Goal: Information Seeking & Learning: Learn about a topic

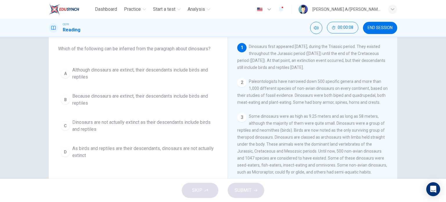
scroll to position [22, 0]
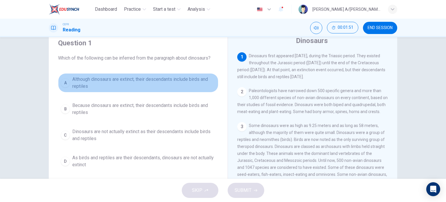
click at [63, 82] on div "A" at bounding box center [65, 82] width 9 height 9
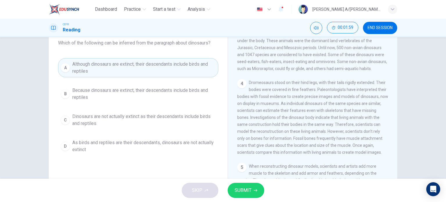
scroll to position [84, 0]
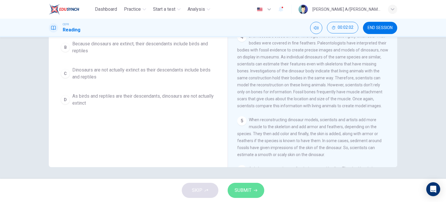
click at [248, 189] on span "SUBMIT" at bounding box center [243, 190] width 17 height 8
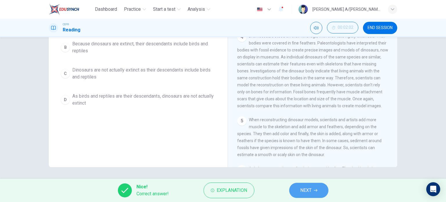
click at [318, 184] on button "NEXT" at bounding box center [308, 190] width 39 height 15
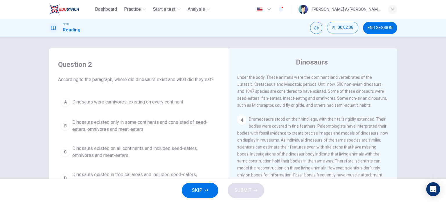
scroll to position [0, 0]
click at [394, 152] on div "Dinosaurs 1 Dinosaurs first appeared [DATE], during the Triassic period. They e…" at bounding box center [313, 154] width 170 height 211
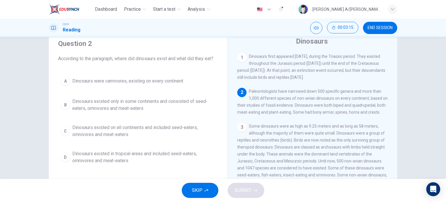
scroll to position [15, 0]
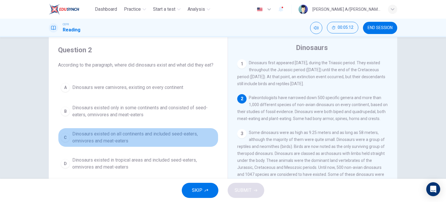
click at [64, 138] on div "C" at bounding box center [65, 137] width 9 height 9
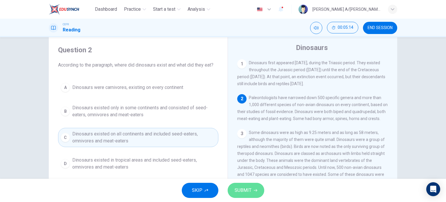
click at [251, 189] on button "SUBMIT" at bounding box center [246, 190] width 37 height 15
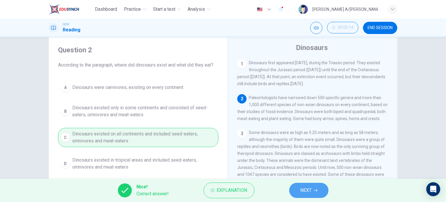
click at [309, 187] on span "NEXT" at bounding box center [305, 190] width 11 height 8
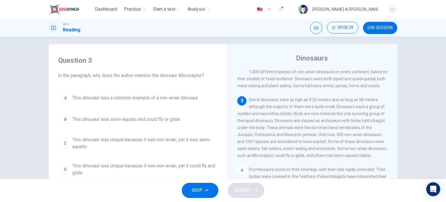
scroll to position [41, 0]
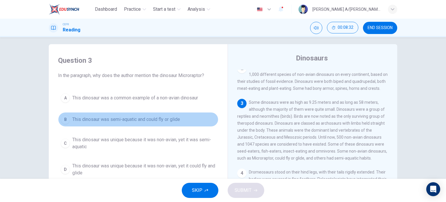
click at [61, 119] on div "B" at bounding box center [65, 119] width 9 height 9
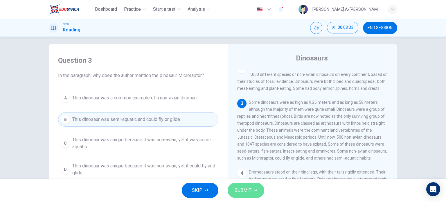
click at [248, 191] on span "SUBMIT" at bounding box center [243, 190] width 17 height 8
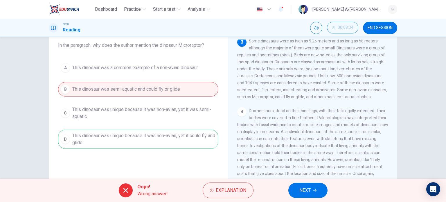
scroll to position [42, 0]
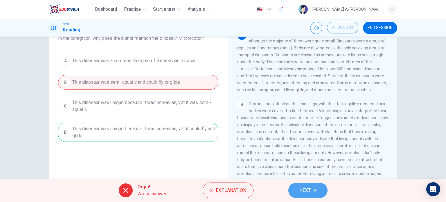
click at [310, 189] on span "NEXT" at bounding box center [305, 190] width 11 height 8
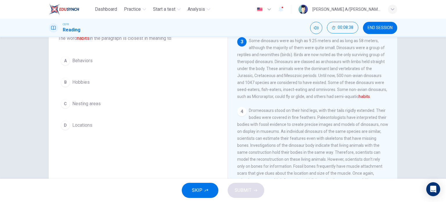
scroll to position [55, 0]
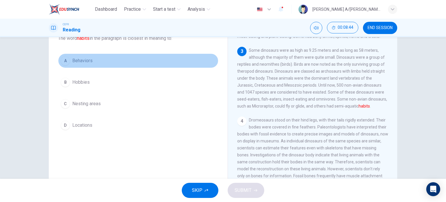
click at [65, 60] on div "A" at bounding box center [65, 60] width 9 height 9
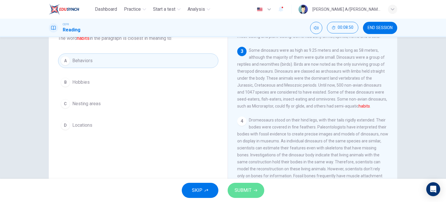
click at [249, 190] on span "SUBMIT" at bounding box center [243, 190] width 17 height 8
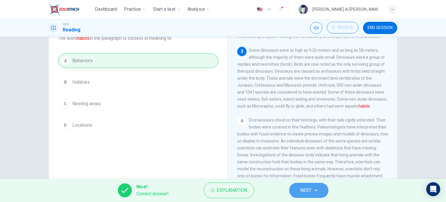
click at [314, 187] on button "NEXT" at bounding box center [308, 190] width 39 height 15
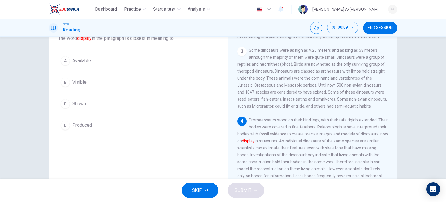
click at [63, 102] on div "C" at bounding box center [65, 103] width 9 height 9
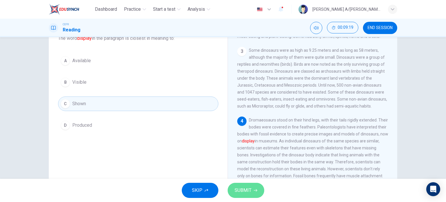
click at [243, 193] on span "SUBMIT" at bounding box center [243, 190] width 17 height 8
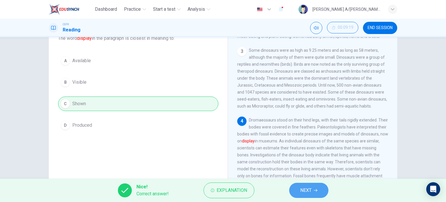
click at [309, 187] on span "NEXT" at bounding box center [305, 190] width 11 height 8
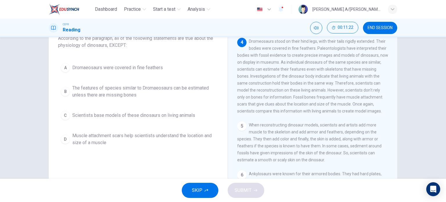
scroll to position [133, 0]
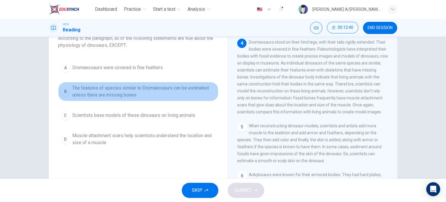
click at [62, 95] on div "B" at bounding box center [65, 91] width 9 height 9
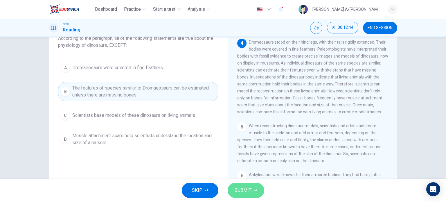
click at [248, 191] on span "SUBMIT" at bounding box center [243, 190] width 17 height 8
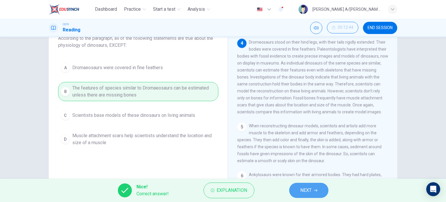
click at [309, 189] on span "NEXT" at bounding box center [305, 190] width 11 height 8
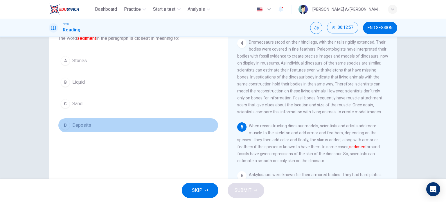
click at [65, 124] on div "D" at bounding box center [65, 125] width 9 height 9
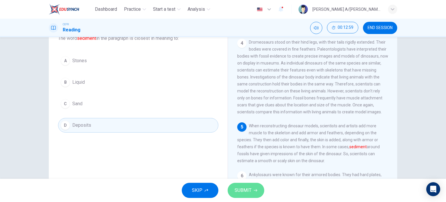
click at [249, 190] on span "SUBMIT" at bounding box center [243, 190] width 17 height 8
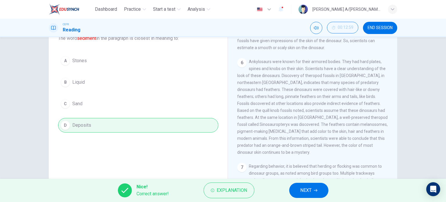
scroll to position [248, 0]
click at [314, 186] on button "NEXT" at bounding box center [308, 190] width 39 height 15
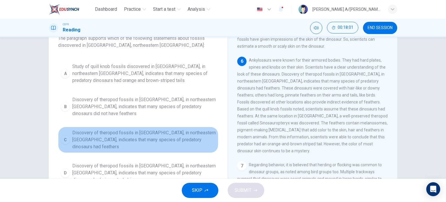
click at [65, 136] on div "C" at bounding box center [65, 139] width 9 height 9
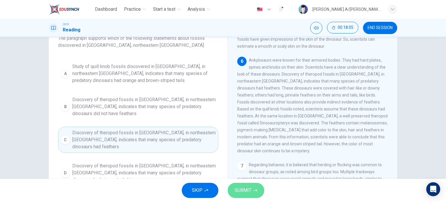
click at [245, 194] on span "SUBMIT" at bounding box center [243, 190] width 17 height 8
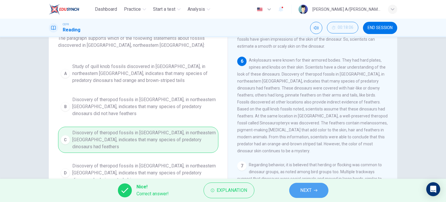
click at [309, 188] on span "NEXT" at bounding box center [305, 190] width 11 height 8
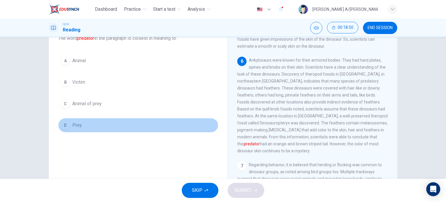
click at [62, 126] on div "D" at bounding box center [65, 125] width 9 height 9
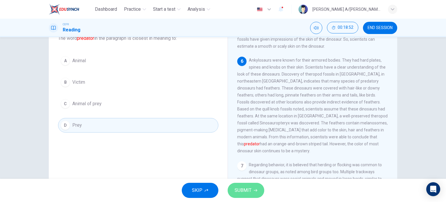
click at [242, 193] on span "SUBMIT" at bounding box center [243, 190] width 17 height 8
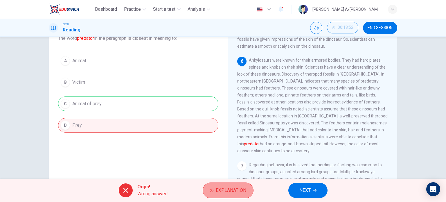
click at [234, 191] on span "Explanation" at bounding box center [231, 190] width 31 height 8
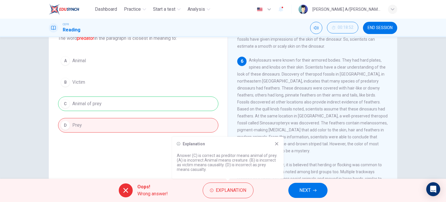
click at [277, 143] on icon at bounding box center [276, 143] width 3 height 3
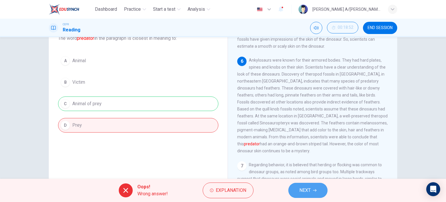
click at [309, 188] on span "NEXT" at bounding box center [305, 190] width 11 height 8
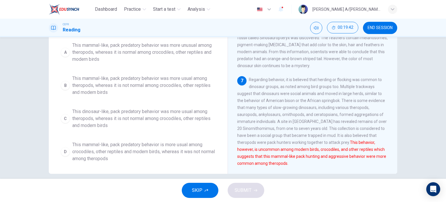
scroll to position [66, 0]
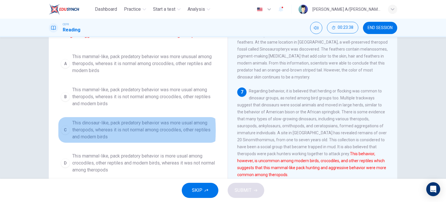
click at [63, 135] on div "C" at bounding box center [65, 129] width 9 height 9
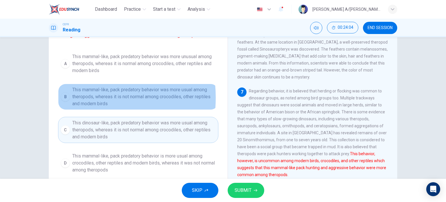
click at [64, 101] on div "B" at bounding box center [65, 96] width 9 height 9
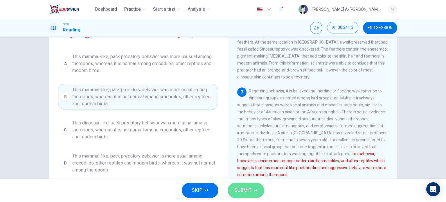
click at [237, 190] on span "SUBMIT" at bounding box center [243, 190] width 17 height 8
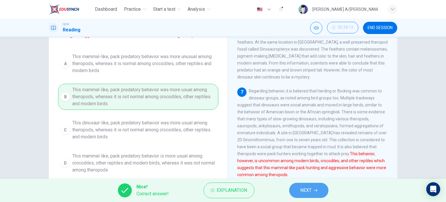
click at [309, 188] on span "NEXT" at bounding box center [305, 190] width 11 height 8
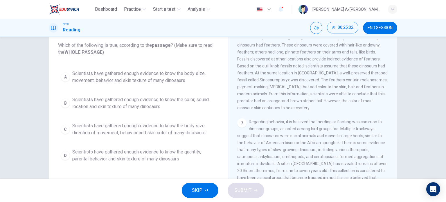
scroll to position [37, 0]
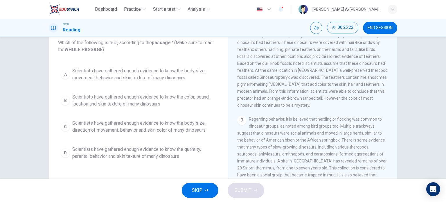
click at [62, 73] on div "A" at bounding box center [65, 74] width 9 height 9
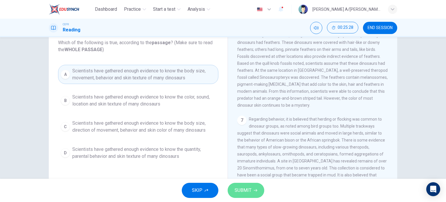
click at [246, 192] on span "SUBMIT" at bounding box center [243, 190] width 17 height 8
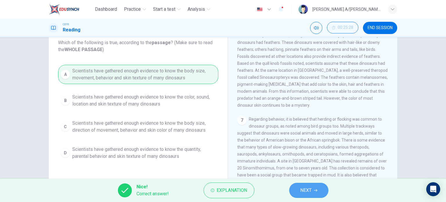
click at [312, 195] on button "NEXT" at bounding box center [308, 190] width 39 height 15
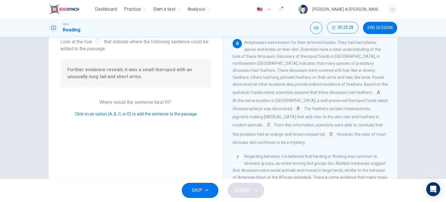
scroll to position [271, 0]
click at [273, 129] on input at bounding box center [268, 124] width 9 height 9
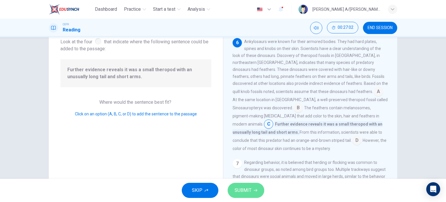
click at [244, 187] on span "SUBMIT" at bounding box center [243, 190] width 17 height 8
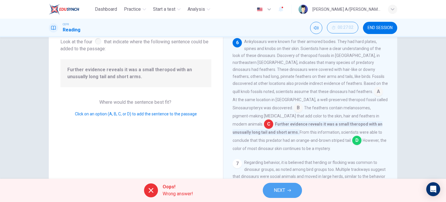
click at [285, 189] on span "NEXT" at bounding box center [279, 190] width 11 height 8
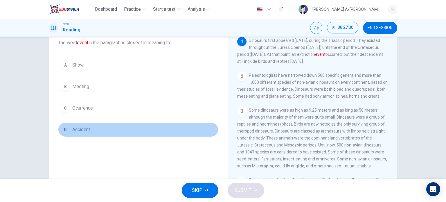
click at [65, 126] on div "D" at bounding box center [65, 129] width 9 height 9
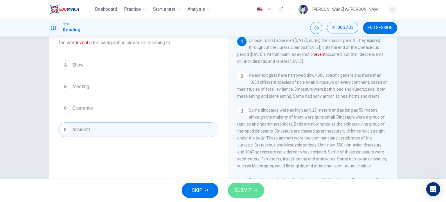
click at [244, 190] on span "SUBMIT" at bounding box center [243, 190] width 17 height 8
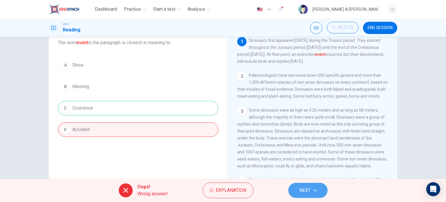
click at [306, 190] on span "NEXT" at bounding box center [305, 190] width 11 height 8
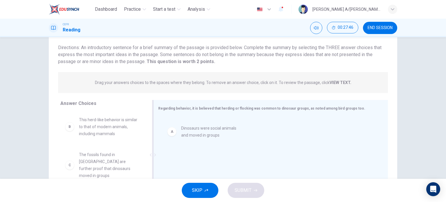
drag, startPoint x: 115, startPoint y: 126, endPoint x: 224, endPoint y: 136, distance: 109.7
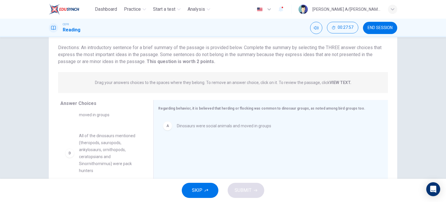
scroll to position [62, 0]
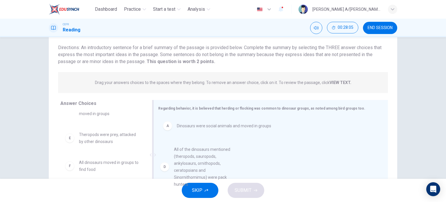
drag, startPoint x: 91, startPoint y: 137, endPoint x: 193, endPoint y: 153, distance: 104.1
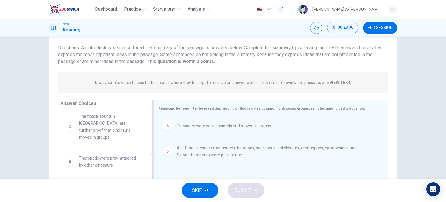
scroll to position [31, 0]
click at [144, 156] on div "B This herd-like behavior is similar to that of modern animals, including mamma…" at bounding box center [104, 156] width 88 height 89
click at [148, 159] on div "Answer Choices B This herd-like behavior is similar to that of modern animals, …" at bounding box center [223, 156] width 349 height 113
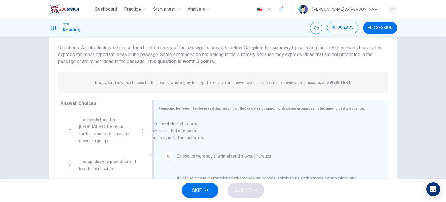
drag, startPoint x: 112, startPoint y: 133, endPoint x: 190, endPoint y: 138, distance: 77.7
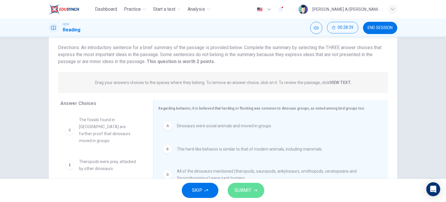
click at [244, 189] on span "SUBMIT" at bounding box center [243, 190] width 17 height 8
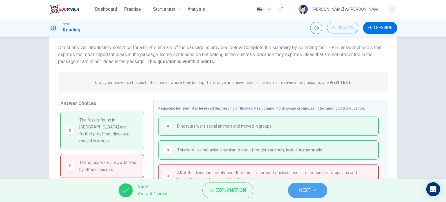
click at [305, 184] on button "NEXT" at bounding box center [307, 190] width 39 height 15
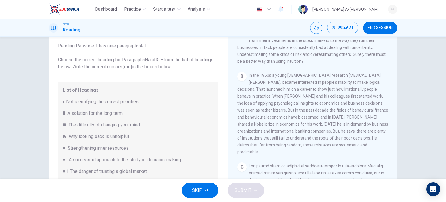
scroll to position [137, 0]
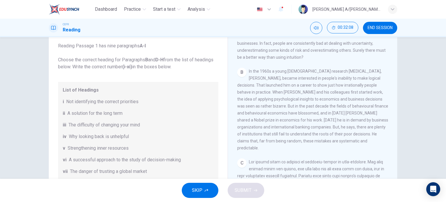
click at [153, 159] on span "A successful approach to the study of decision-making" at bounding box center [125, 159] width 112 height 7
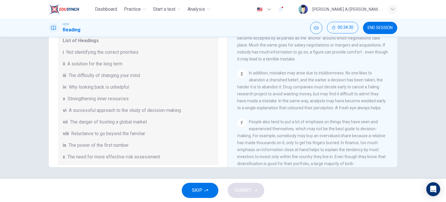
scroll to position [347, 0]
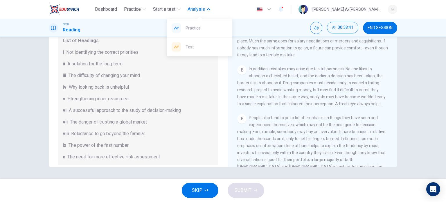
click at [204, 8] on span "Analysis" at bounding box center [196, 9] width 17 height 7
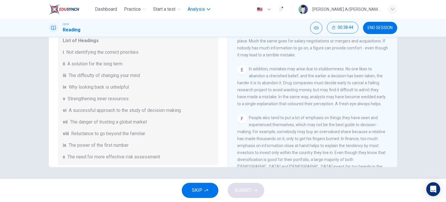
click at [199, 11] on span "Analysis" at bounding box center [196, 9] width 17 height 7
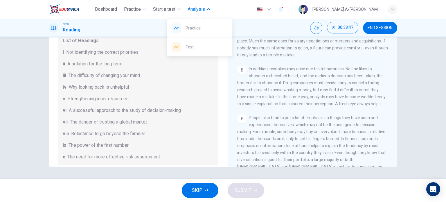
click at [191, 49] on span "Test" at bounding box center [207, 46] width 42 height 7
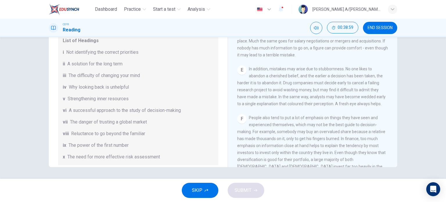
click at [383, 25] on button "END SESSION" at bounding box center [380, 28] width 34 height 12
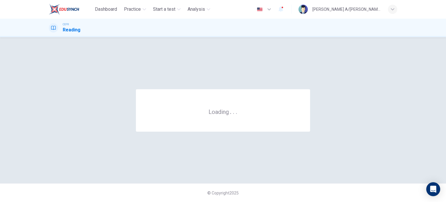
scroll to position [0, 0]
